Goal: Navigation & Orientation: Find specific page/section

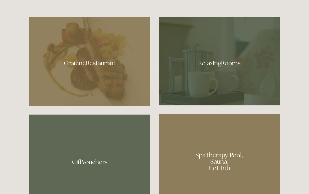
scroll to position [306, 0]
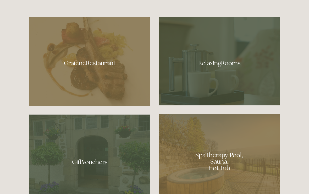
click at [226, 71] on div at bounding box center [219, 61] width 121 height 88
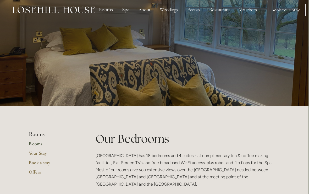
scroll to position [0, 1]
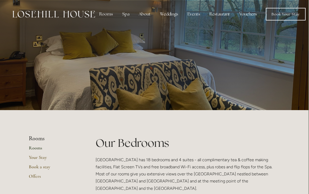
click at [127, 17] on div "Spa" at bounding box center [125, 14] width 15 height 10
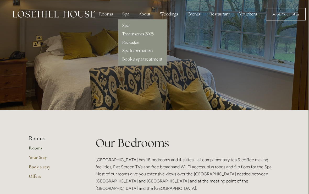
click at [147, 16] on div "About" at bounding box center [145, 14] width 20 height 10
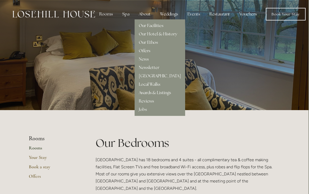
click at [159, 85] on link "Local Walks" at bounding box center [150, 85] width 22 height 6
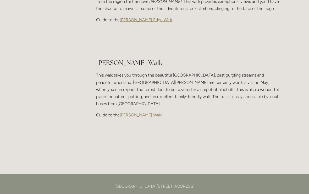
scroll to position [710, 0]
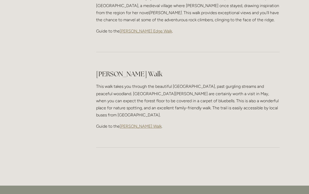
click at [145, 124] on span "Padley Gorge Walk" at bounding box center [141, 126] width 42 height 5
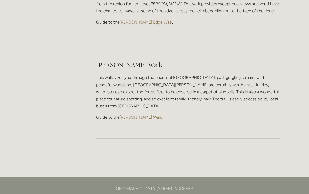
scroll to position [707, 0]
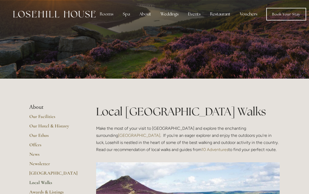
scroll to position [707, 0]
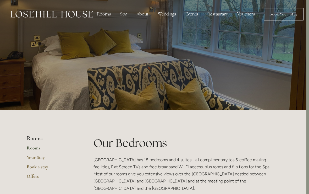
scroll to position [0, 2]
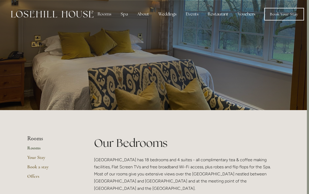
click at [221, 17] on div "Restaurant" at bounding box center [218, 14] width 29 height 10
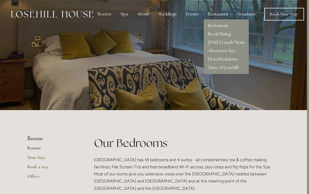
click at [225, 27] on link "Restaurant" at bounding box center [218, 26] width 20 height 6
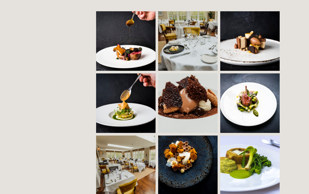
scroll to position [370, 0]
